Goal: Information Seeking & Learning: Learn about a topic

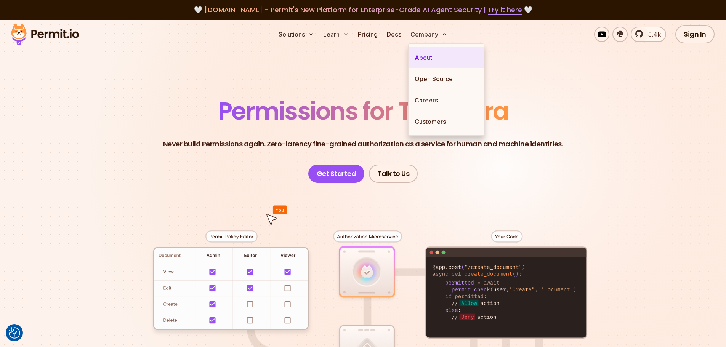
click at [431, 57] on link "About" at bounding box center [445, 57] width 75 height 21
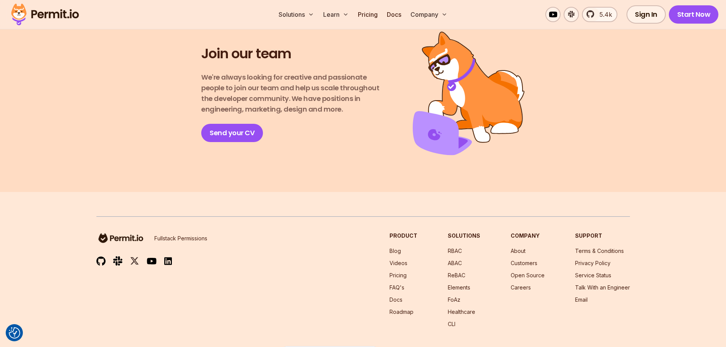
scroll to position [1361, 0]
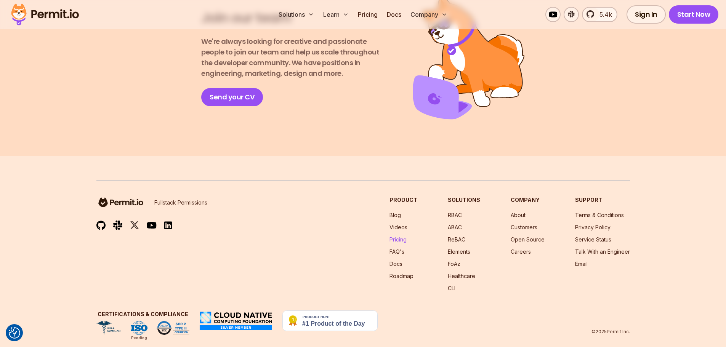
click at [396, 236] on link "Pricing" at bounding box center [397, 239] width 17 height 6
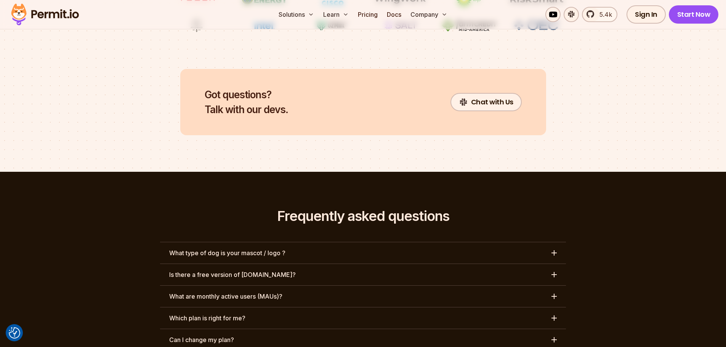
scroll to position [3363, 0]
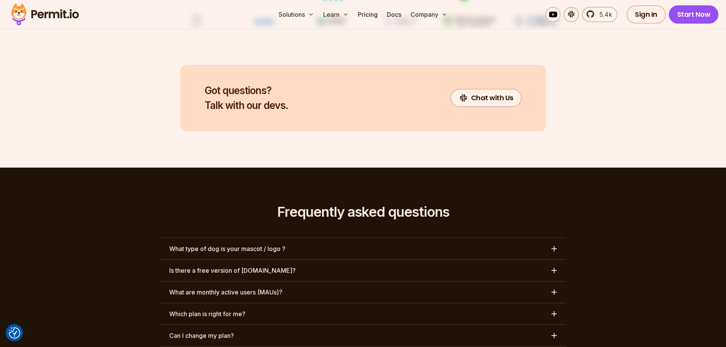
click at [279, 244] on h3 "What type of dog is your mascot / logo ?" at bounding box center [227, 248] width 116 height 9
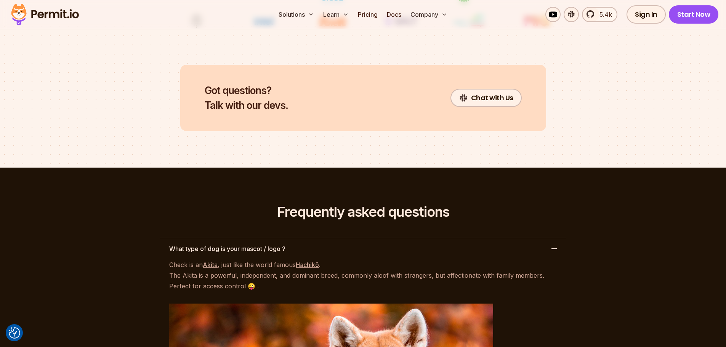
click at [279, 244] on h3 "What type of dog is your mascot / logo ?" at bounding box center [227, 248] width 116 height 9
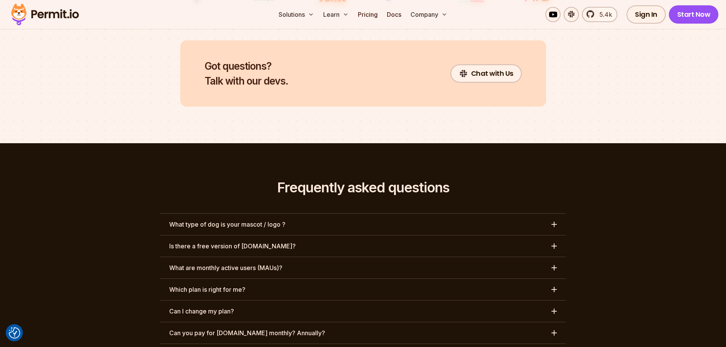
scroll to position [3401, 0]
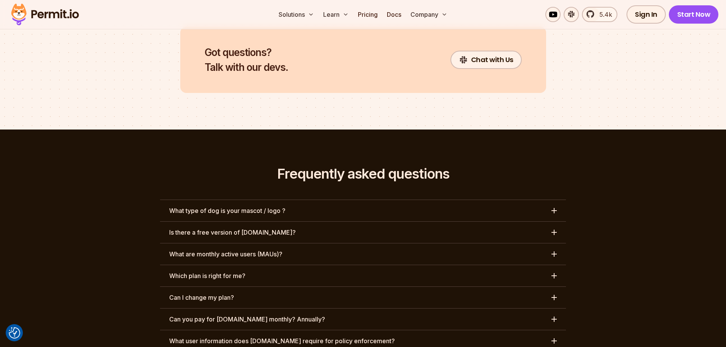
click at [239, 228] on h3 "Is there a free version of [DOMAIN_NAME]?" at bounding box center [232, 232] width 127 height 9
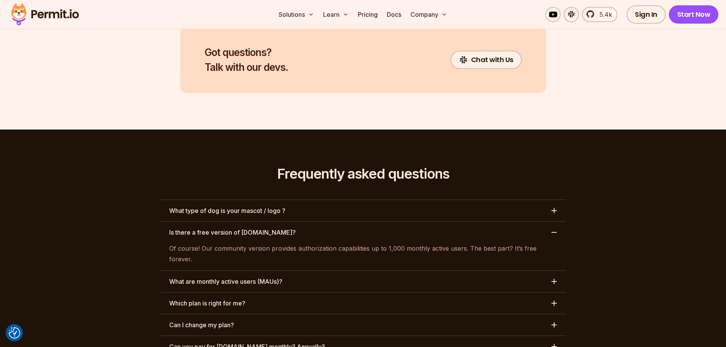
click at [239, 228] on h3 "Is there a free version of [DOMAIN_NAME]?" at bounding box center [232, 232] width 127 height 9
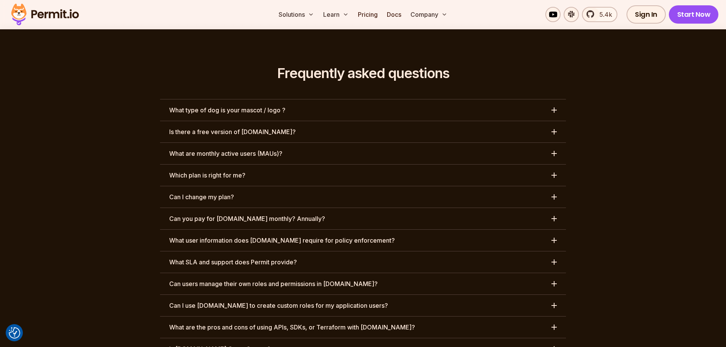
scroll to position [3516, 0]
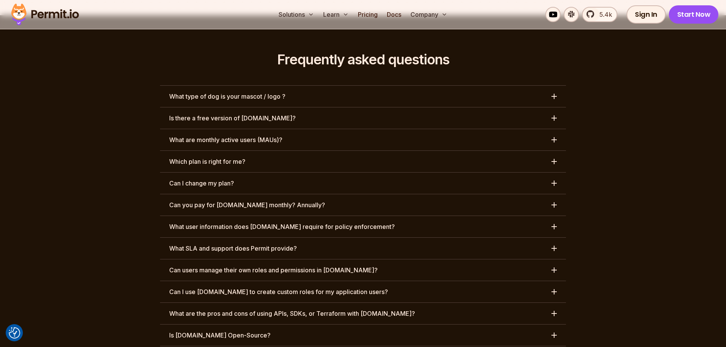
click at [260, 266] on h3 "Can users manage their own roles and permissions in [DOMAIN_NAME]?" at bounding box center [273, 270] width 208 height 9
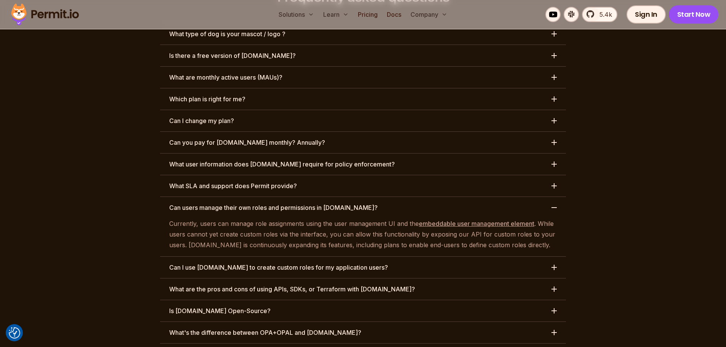
scroll to position [3592, 0]
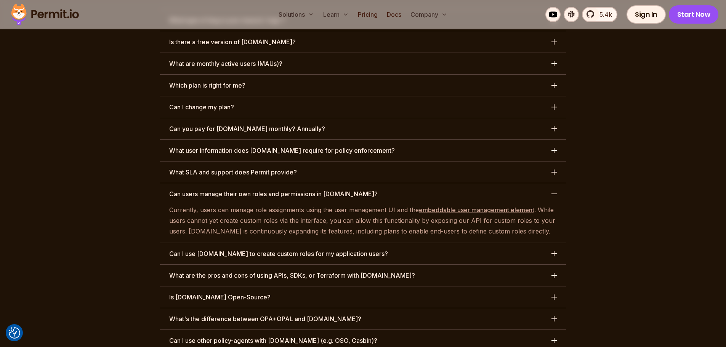
click at [268, 336] on h3 "Can I use other policy-agents with [DOMAIN_NAME] (e.g. OSO, Casbin)?" at bounding box center [273, 340] width 208 height 9
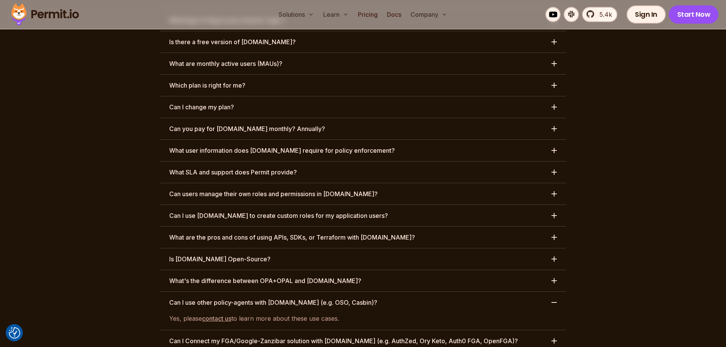
click at [265, 298] on h3 "Can I use other policy-agents with [DOMAIN_NAME] (e.g. OSO, Casbin)?" at bounding box center [273, 302] width 208 height 9
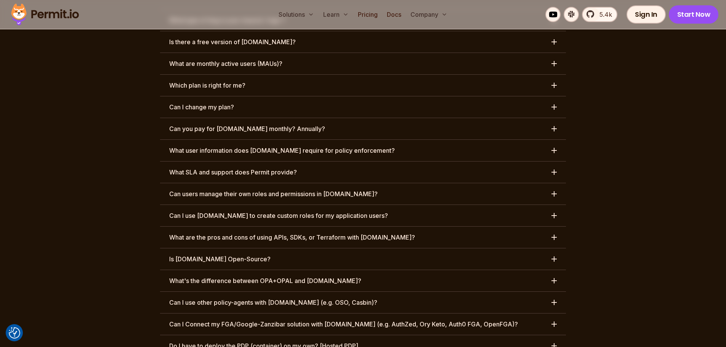
click at [269, 341] on h3 "Do I have to deploy the PDP (container) on my own? [Hosted PDP]" at bounding box center [263, 345] width 189 height 9
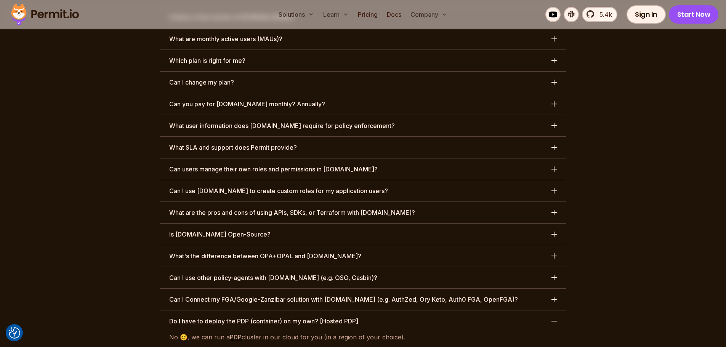
scroll to position [3630, 0]
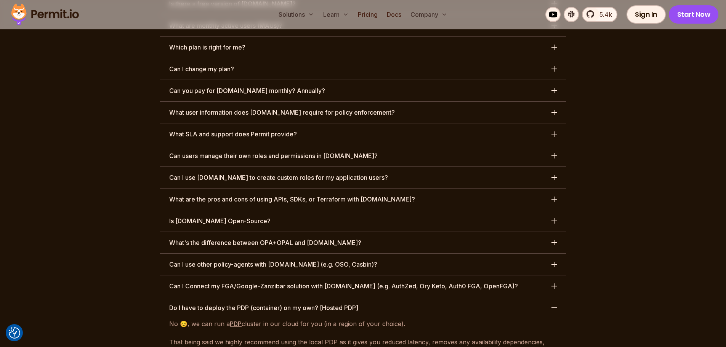
click at [270, 303] on h3 "Do I have to deploy the PDP (container) on my own? [Hosted PDP]" at bounding box center [263, 307] width 189 height 9
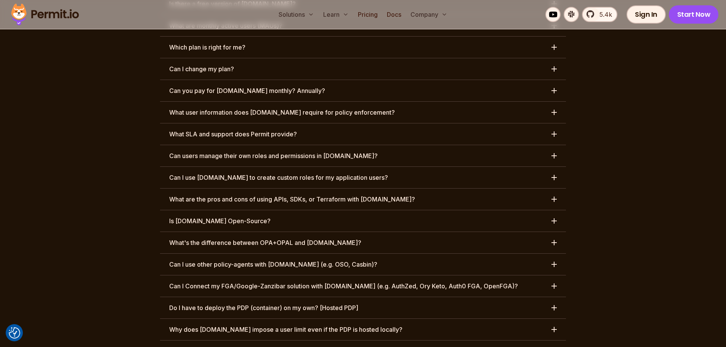
click at [269, 325] on h3 "Why does [DOMAIN_NAME] impose a user limit even if the PDP is hosted locally?" at bounding box center [285, 329] width 233 height 9
click at [269, 347] on h3 "Gitops: Can I own and manage the Git repository policy code is loaded into?" at bounding box center [277, 351] width 217 height 9
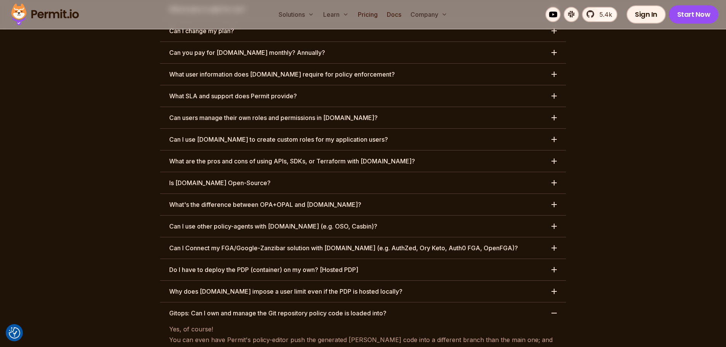
click at [271, 309] on h3 "Gitops: Can I own and manage the Git repository policy code is loaded into?" at bounding box center [277, 313] width 217 height 9
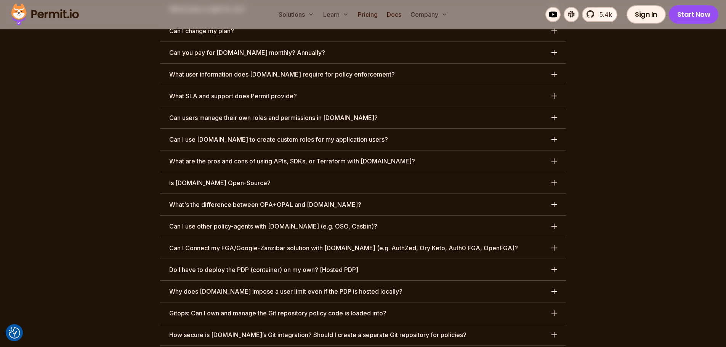
click at [264, 330] on h3 "How secure is [DOMAIN_NAME]’s Git integration? Should I create a separate Git r…" at bounding box center [317, 334] width 297 height 9
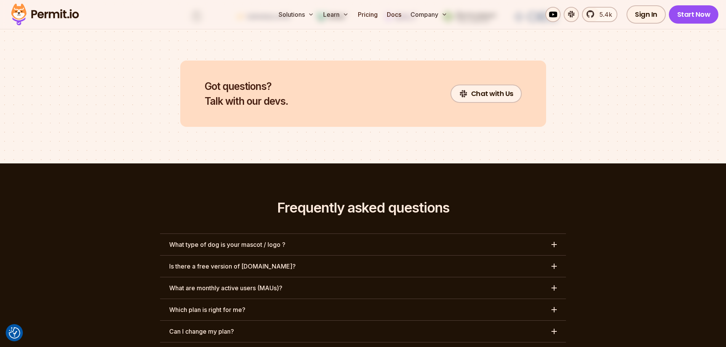
scroll to position [3363, 0]
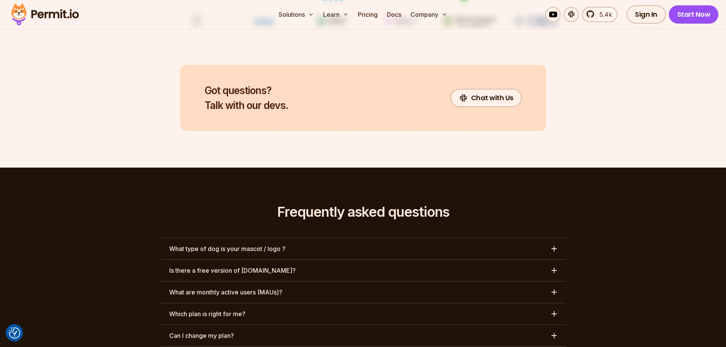
click at [231, 309] on h3 "Which plan is right for me?" at bounding box center [207, 313] width 76 height 9
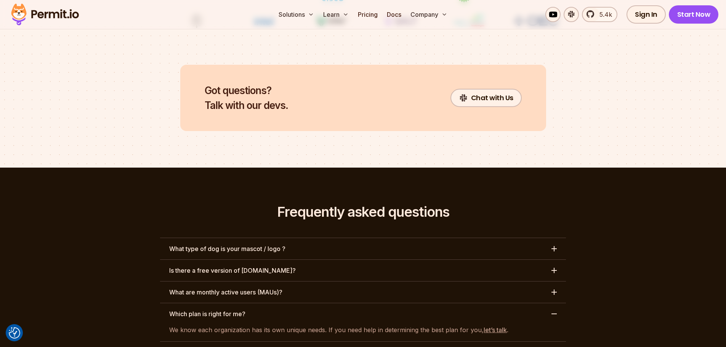
click at [231, 309] on h3 "Which plan is right for me?" at bounding box center [207, 313] width 76 height 9
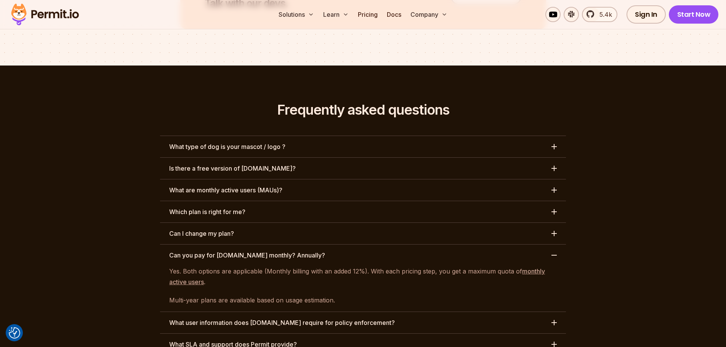
scroll to position [3478, 0]
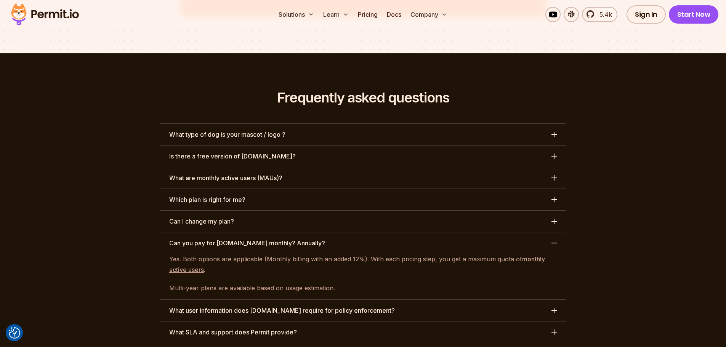
click at [249, 306] on h3 "What user information does [DOMAIN_NAME] require for policy enforcement?" at bounding box center [282, 310] width 226 height 9
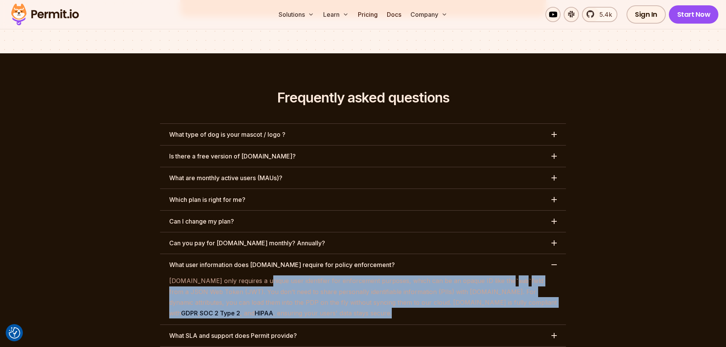
drag, startPoint x: 255, startPoint y: 240, endPoint x: 289, endPoint y: 269, distance: 44.8
click at [289, 276] on p "[DOMAIN_NAME] only requires a unique user identifier for enforcement purposes, …" at bounding box center [363, 297] width 388 height 43
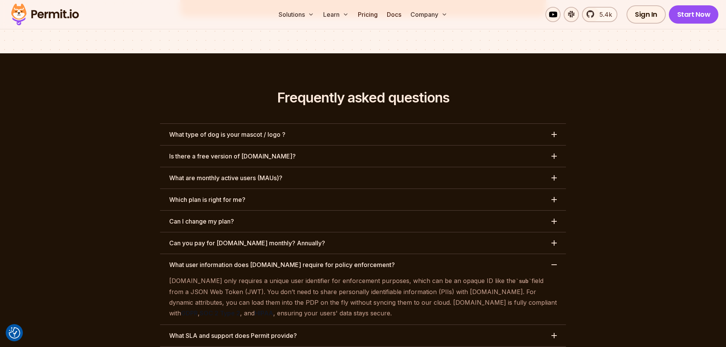
click at [289, 276] on p "[DOMAIN_NAME] only requires a unique user identifier for enforcement purposes, …" at bounding box center [363, 297] width 388 height 43
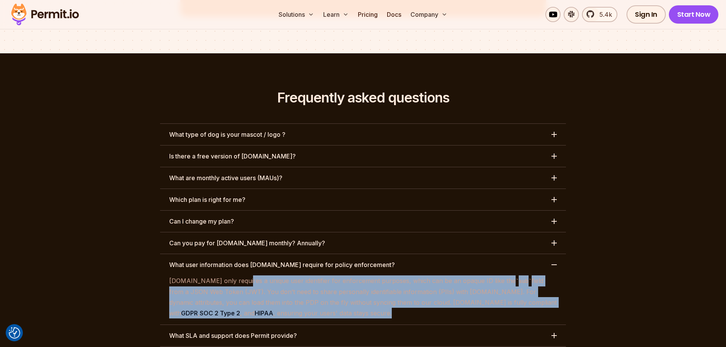
drag, startPoint x: 236, startPoint y: 236, endPoint x: 284, endPoint y: 270, distance: 58.7
click at [284, 276] on p "[DOMAIN_NAME] only requires a unique user identifier for enforcement purposes, …" at bounding box center [363, 297] width 388 height 43
drag, startPoint x: 252, startPoint y: 237, endPoint x: 281, endPoint y: 269, distance: 42.6
click at [281, 276] on p "[DOMAIN_NAME] only requires a unique user identifier for enforcement purposes, …" at bounding box center [363, 297] width 388 height 43
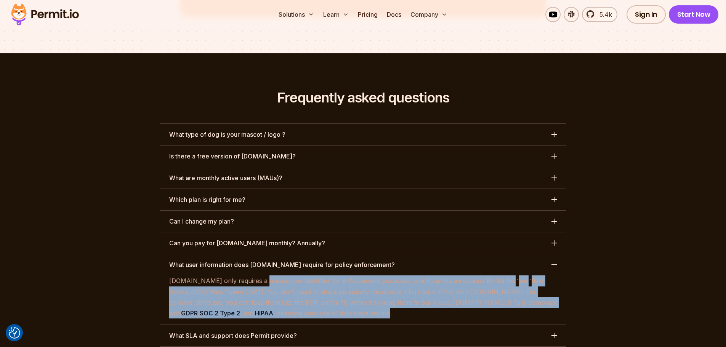
click at [281, 276] on p "[DOMAIN_NAME] only requires a unique user identifier for enforcement purposes, …" at bounding box center [363, 297] width 388 height 43
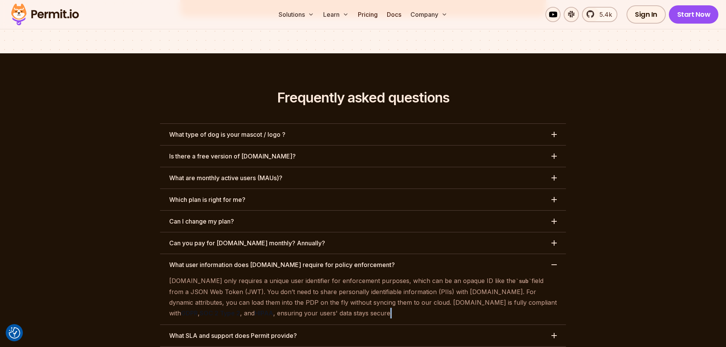
click at [282, 276] on p "[DOMAIN_NAME] only requires a unique user identifier for enforcement purposes, …" at bounding box center [363, 297] width 388 height 43
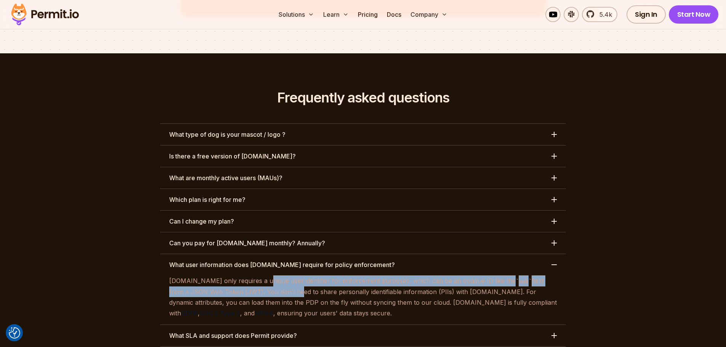
click at [255, 276] on p "[DOMAIN_NAME] only requires a unique user identifier for enforcement purposes, …" at bounding box center [363, 297] width 388 height 43
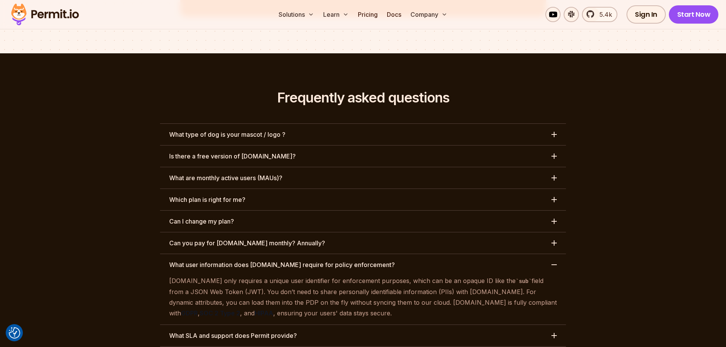
click at [253, 276] on p "[DOMAIN_NAME] only requires a unique user identifier for enforcement purposes, …" at bounding box center [363, 297] width 388 height 43
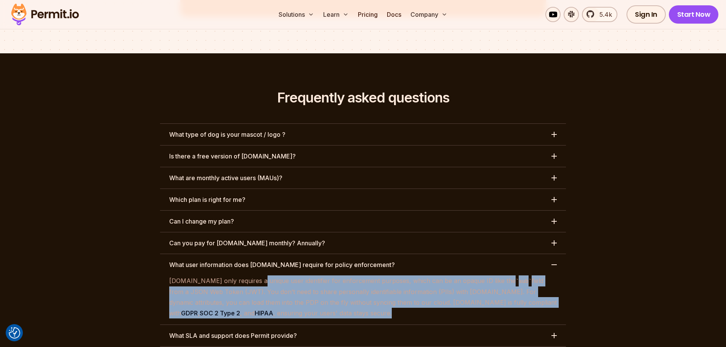
drag, startPoint x: 251, startPoint y: 238, endPoint x: 290, endPoint y: 269, distance: 50.2
click at [290, 276] on p "[DOMAIN_NAME] only requires a unique user identifier for enforcement purposes, …" at bounding box center [363, 297] width 388 height 43
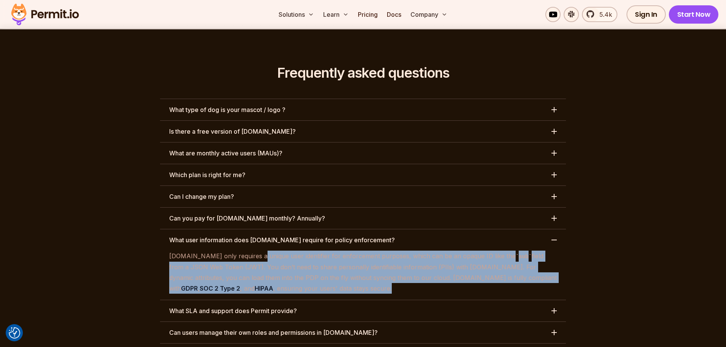
scroll to position [3516, 0]
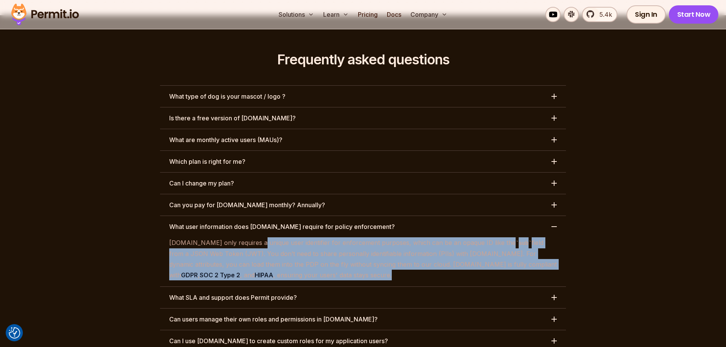
click at [278, 293] on h3 "What SLA and support does Permit provide?" at bounding box center [233, 297] width 128 height 9
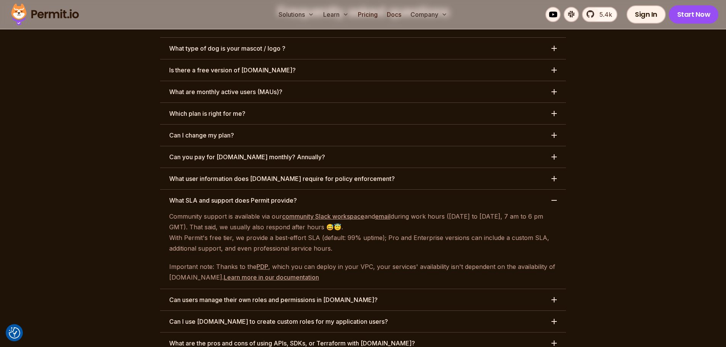
scroll to position [3592, 0]
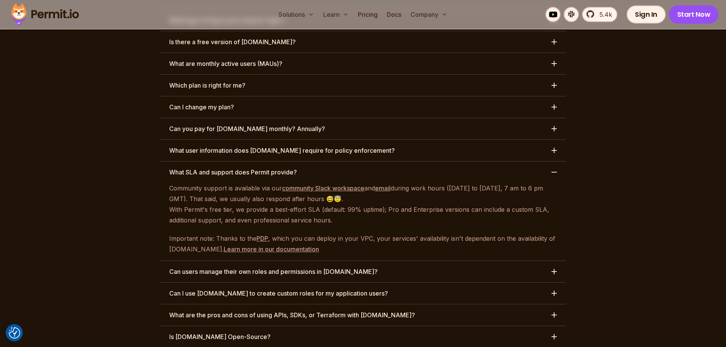
click at [300, 289] on h3 "Can I use [DOMAIN_NAME] to create custom roles for my application users?" at bounding box center [278, 293] width 219 height 9
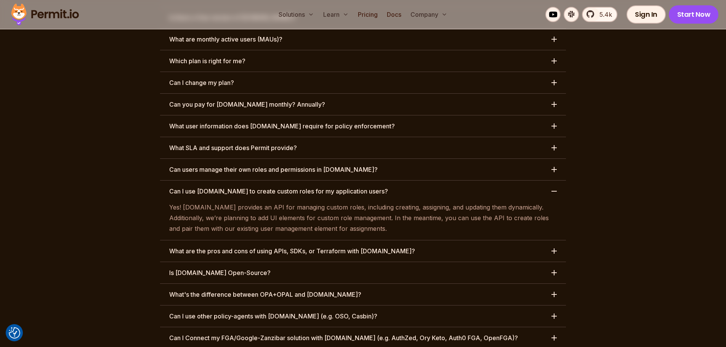
scroll to position [3630, 0]
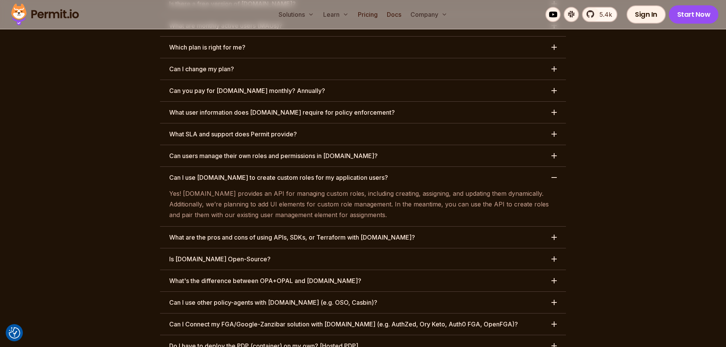
click at [296, 233] on h3 "What are the pros and cons of using APIs, SDKs, or Terraform with [DOMAIN_NAME]?" at bounding box center [292, 237] width 246 height 9
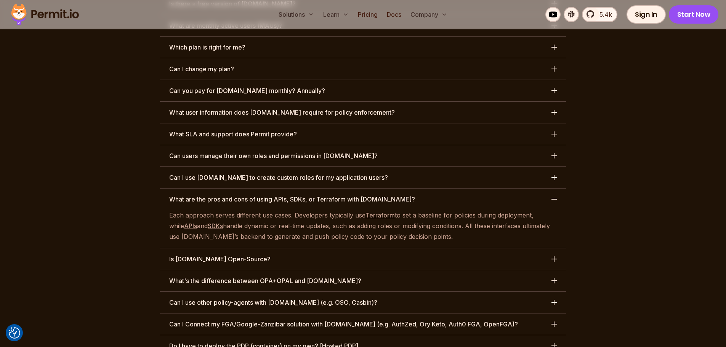
click at [374, 211] on link "Terraform" at bounding box center [379, 215] width 29 height 8
